Goal: Navigation & Orientation: Find specific page/section

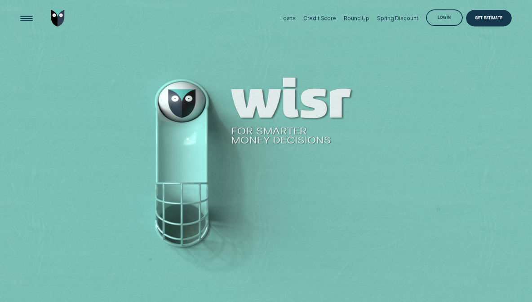
click at [442, 18] on div "Log in" at bounding box center [443, 18] width 13 height 3
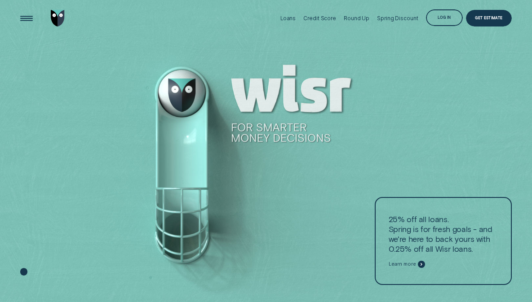
click at [445, 17] on div "Log in" at bounding box center [443, 18] width 13 height 3
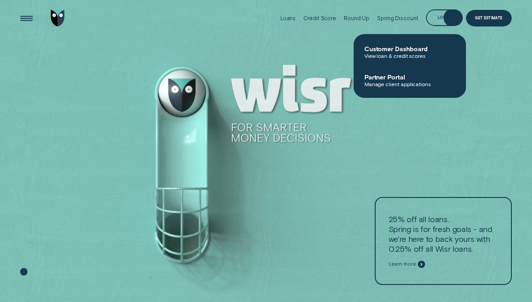
click at [382, 49] on span "Customer Dashboard" at bounding box center [409, 49] width 91 height 8
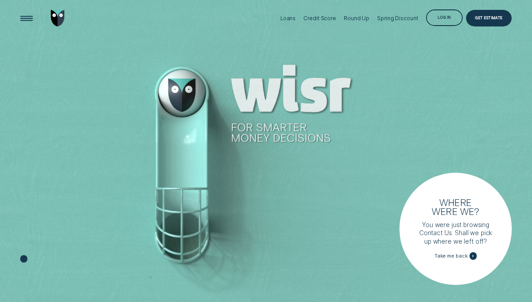
click at [445, 17] on div "Log in" at bounding box center [443, 18] width 13 height 3
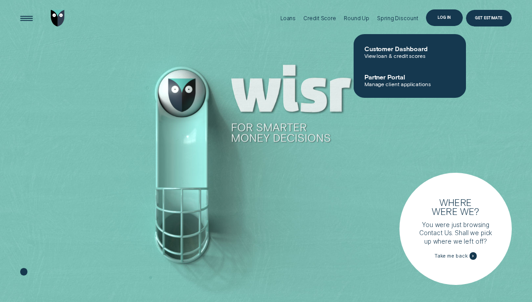
click at [410, 54] on span "View loan & credit scores" at bounding box center [409, 56] width 91 height 6
